Goal: Find specific page/section: Find specific page/section

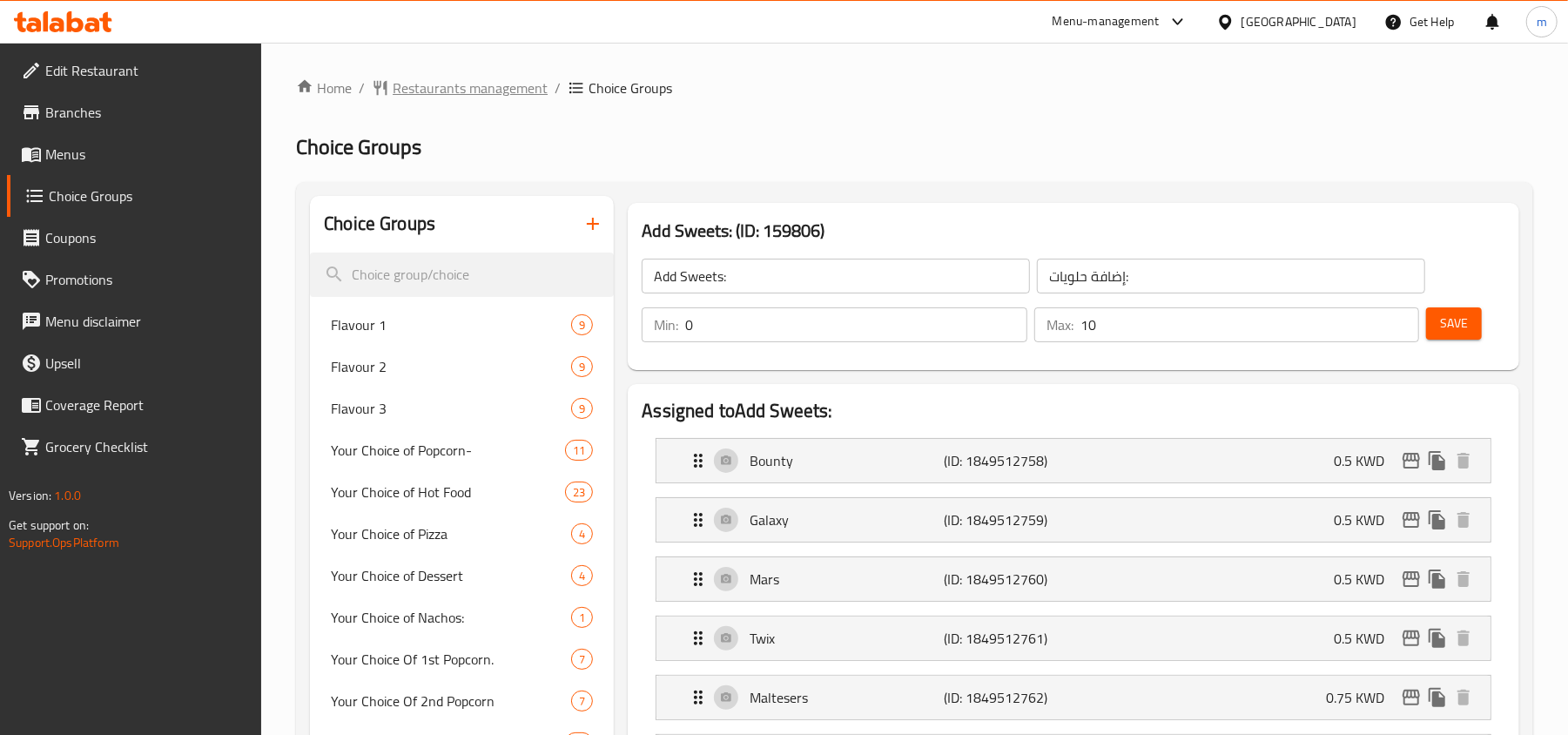
click at [443, 89] on span "Restaurants management" at bounding box center [470, 88] width 155 height 21
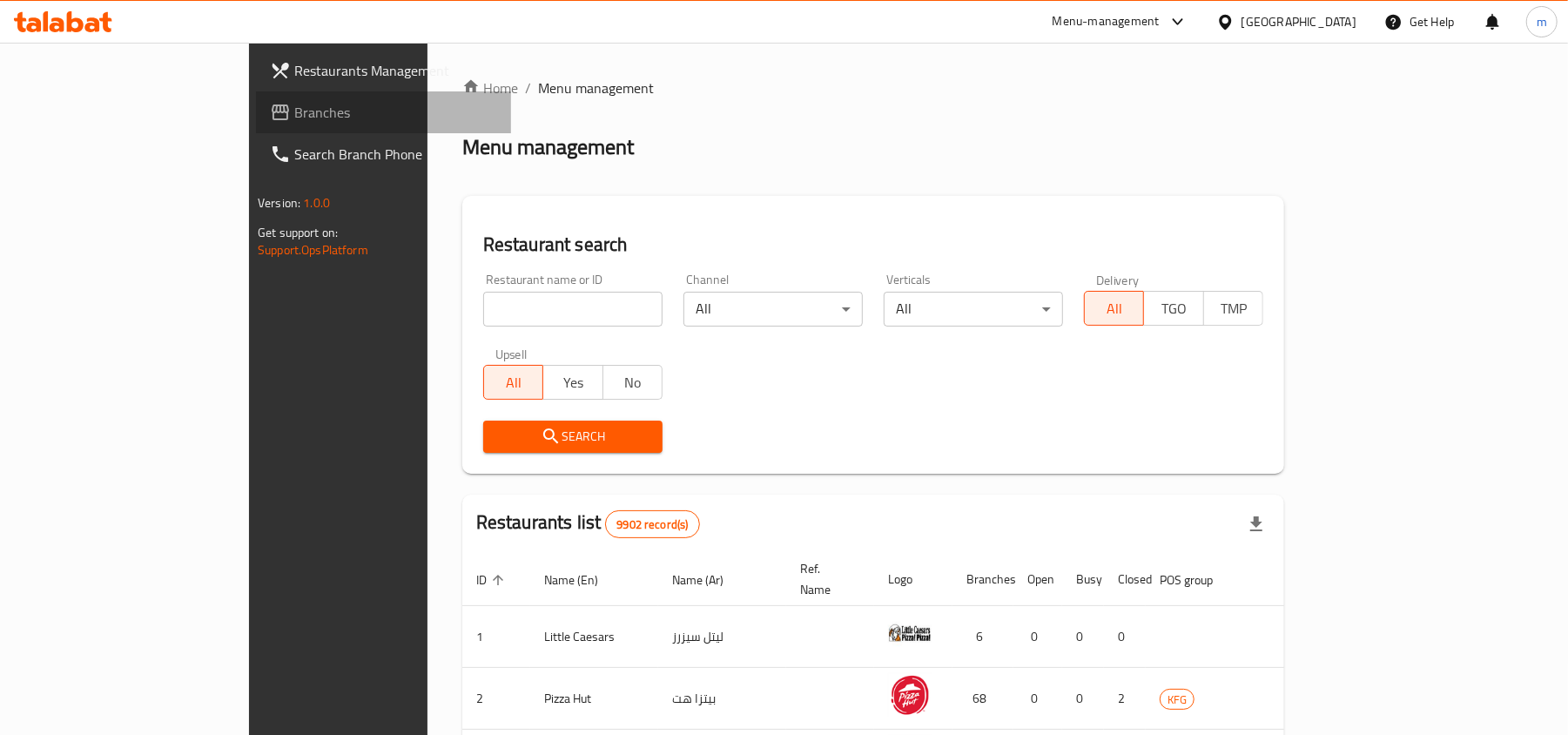
click at [294, 113] on span "Branches" at bounding box center [395, 112] width 203 height 21
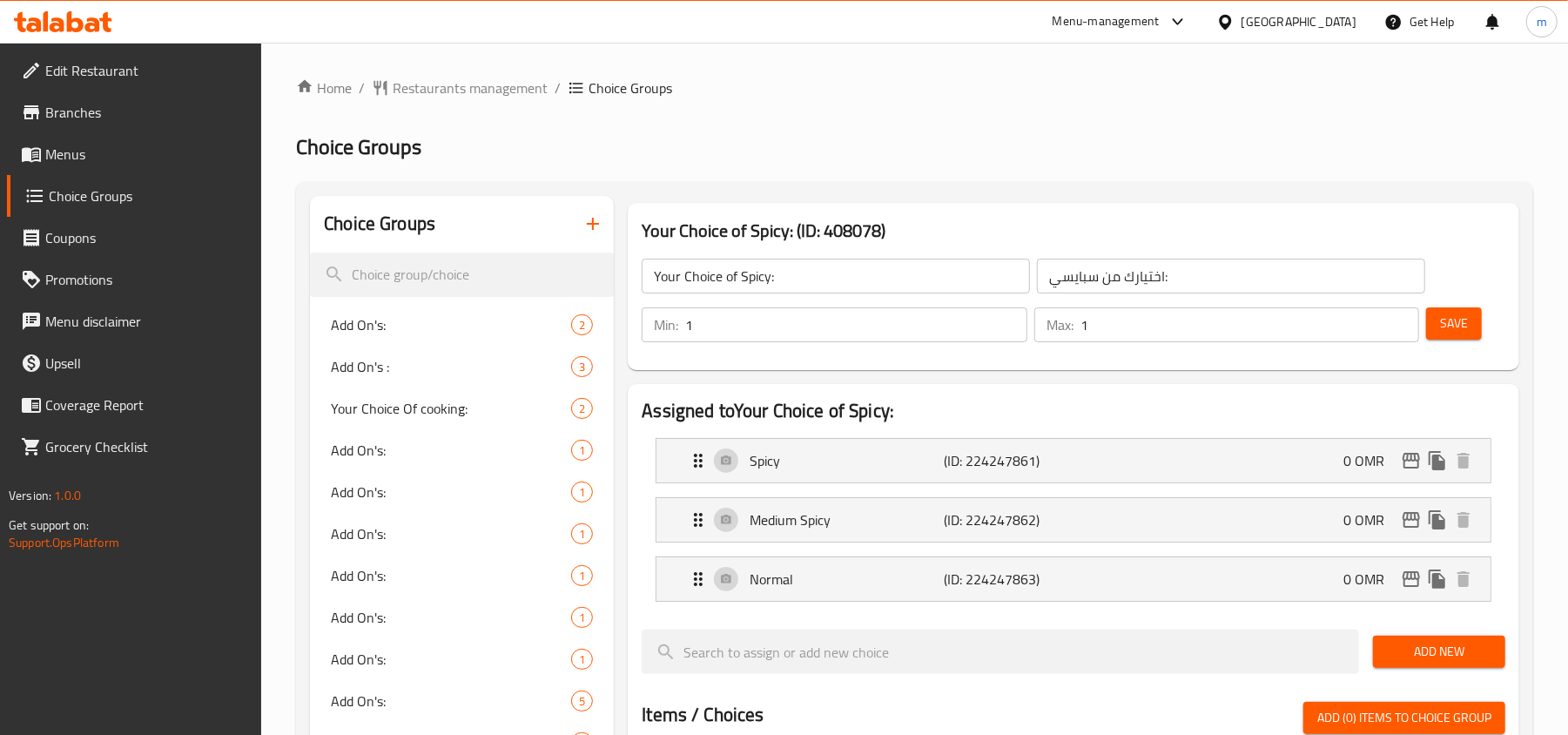
click at [482, 81] on span "Restaurants management" at bounding box center [470, 88] width 155 height 21
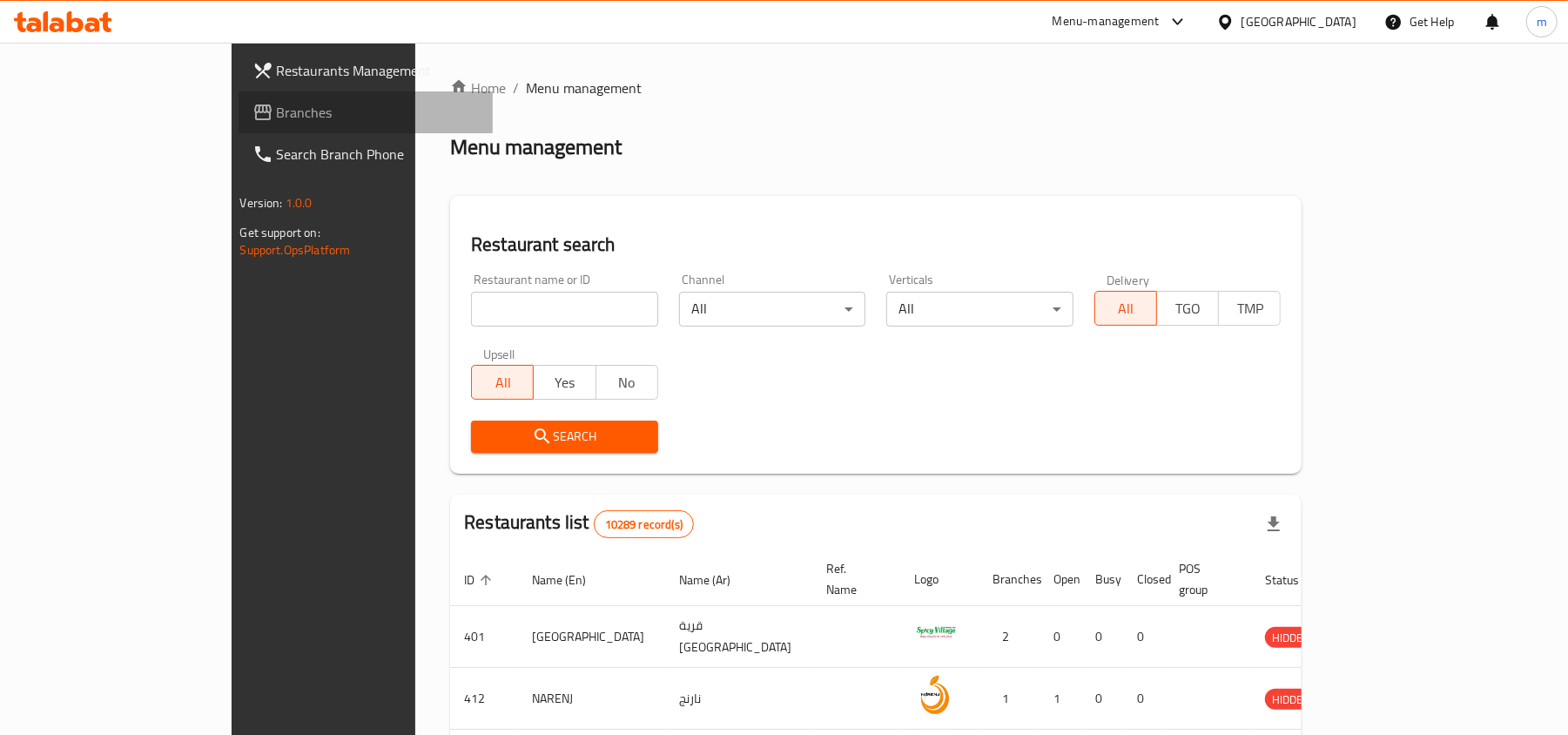
click at [239, 124] on link "Branches" at bounding box center [366, 112] width 255 height 42
